Goal: Task Accomplishment & Management: Manage account settings

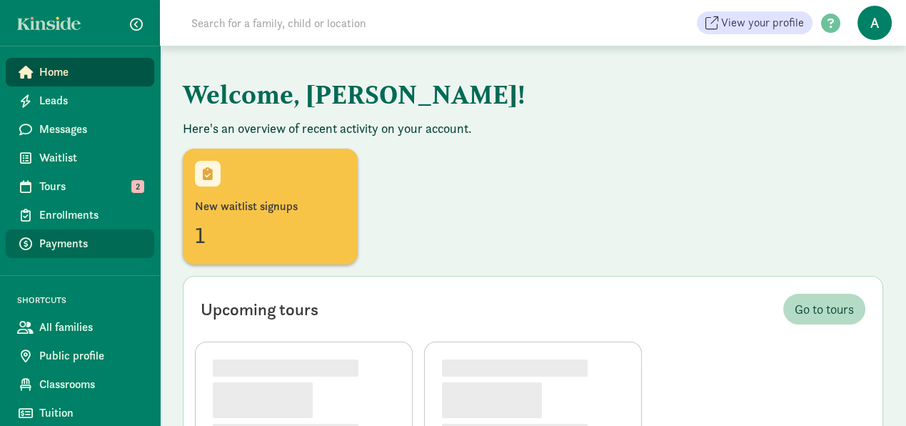
click at [79, 238] on span "Payments" at bounding box center [91, 243] width 104 height 17
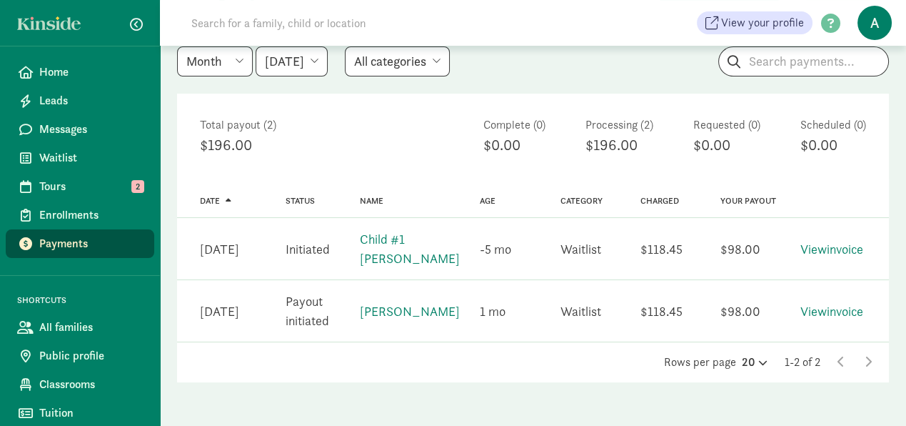
scroll to position [155, 0]
click at [328, 61] on select "[DATE] [DATE] [DATE] [DATE] [DATE] [DATE] [DATE]" at bounding box center [292, 61] width 72 height 30
select select "[DATE]"
click at [256, 46] on select "[DATE] [DATE] [DATE] [DATE] [DATE] [DATE] [DATE]" at bounding box center [292, 61] width 72 height 30
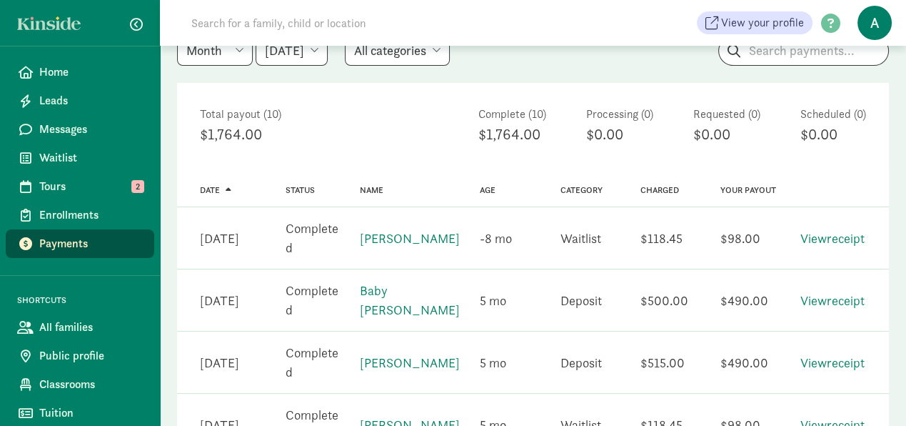
scroll to position [226, 0]
